Goal: Check status: Check status

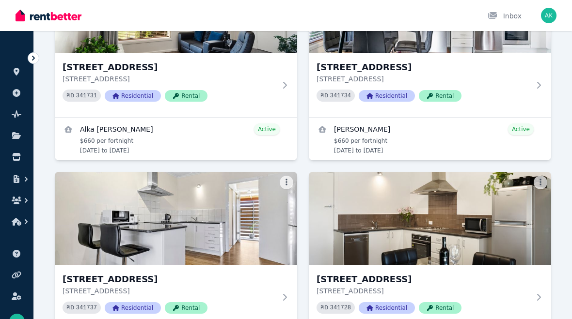
scroll to position [221, 0]
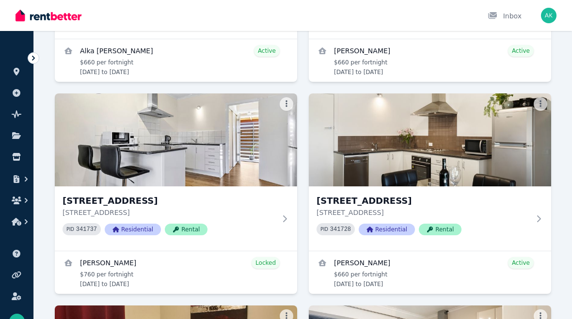
click at [254, 157] on img at bounding box center [176, 140] width 242 height 93
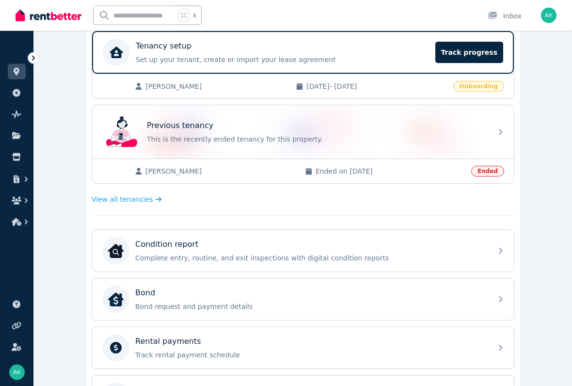
scroll to position [212, 0]
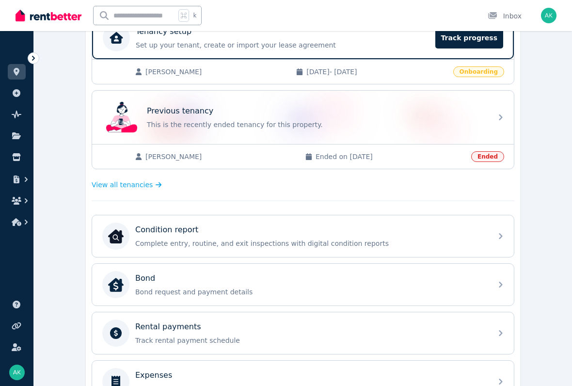
click at [291, 290] on p "Bond request and payment details" at bounding box center [310, 292] width 351 height 10
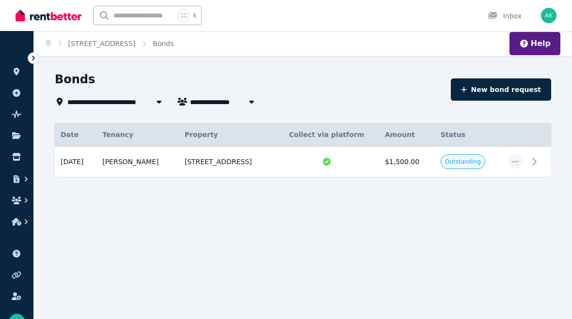
click at [515, 163] on icon "button" at bounding box center [515, 161] width 8 height 7
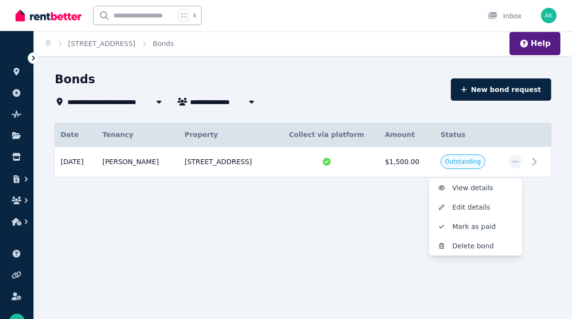
click at [478, 187] on span "View details" at bounding box center [483, 188] width 62 height 12
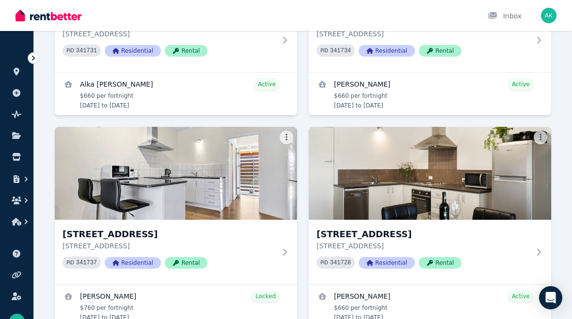
scroll to position [218, 0]
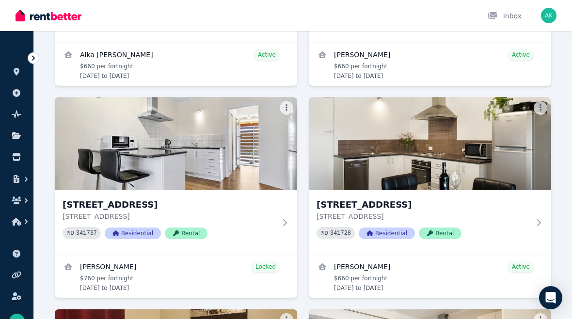
click at [248, 156] on img at bounding box center [176, 143] width 242 height 93
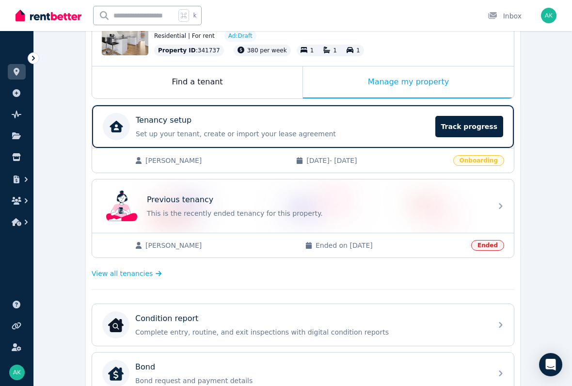
scroll to position [126, 0]
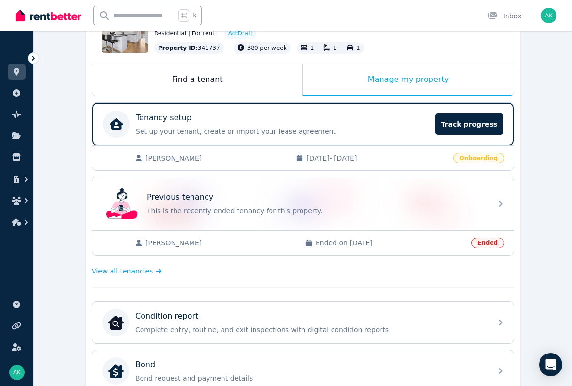
click at [484, 160] on span "Onboarding" at bounding box center [478, 158] width 51 height 11
click at [362, 164] on div "Khloe L Morrison 9/9/2025 - 8/3/2026 Onboarding" at bounding box center [303, 157] width 422 height 25
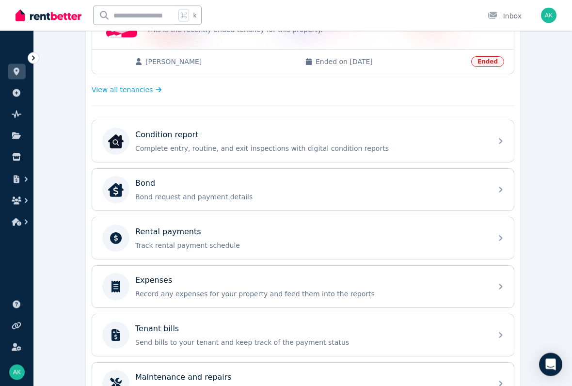
scroll to position [307, 0]
click at [314, 241] on p "Track rental payment schedule" at bounding box center [310, 245] width 351 height 10
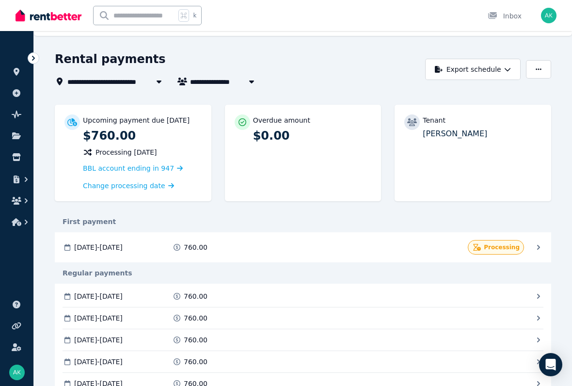
scroll to position [21, 0]
click at [33, 55] on icon at bounding box center [34, 58] width 10 height 10
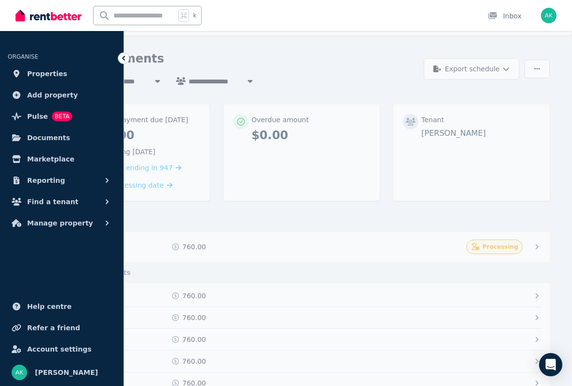
click at [358, 52] on div "Rental payments" at bounding box center [235, 60] width 365 height 18
click at [329, 63] on div "Rental payments" at bounding box center [235, 60] width 365 height 18
click at [128, 56] on icon at bounding box center [124, 58] width 10 height 10
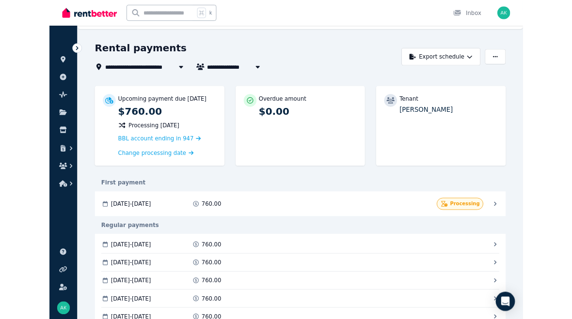
scroll to position [48, 0]
